Goal: Navigation & Orientation: Find specific page/section

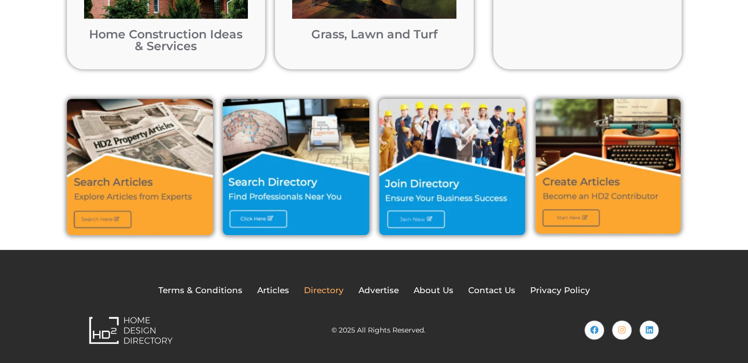
click at [334, 291] on span "Directory" at bounding box center [324, 290] width 40 height 13
click at [562, 216] on img at bounding box center [607, 166] width 145 height 135
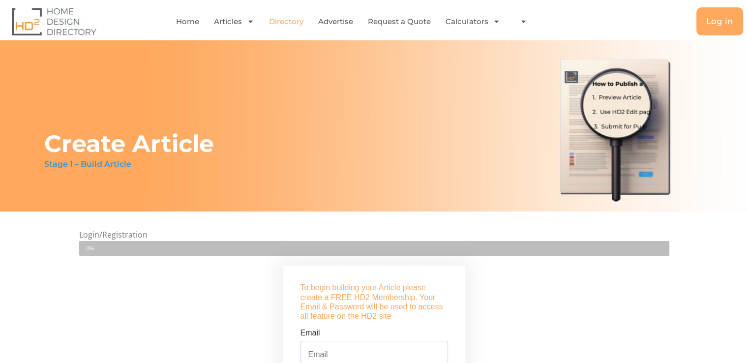
click at [271, 24] on link "Directory" at bounding box center [286, 21] width 34 height 23
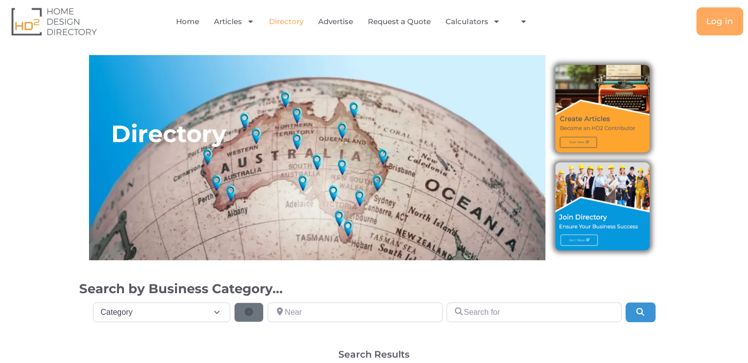
click at [570, 142] on img at bounding box center [602, 108] width 94 height 87
click at [581, 240] on img at bounding box center [602, 205] width 94 height 87
